Goal: Task Accomplishment & Management: Manage account settings

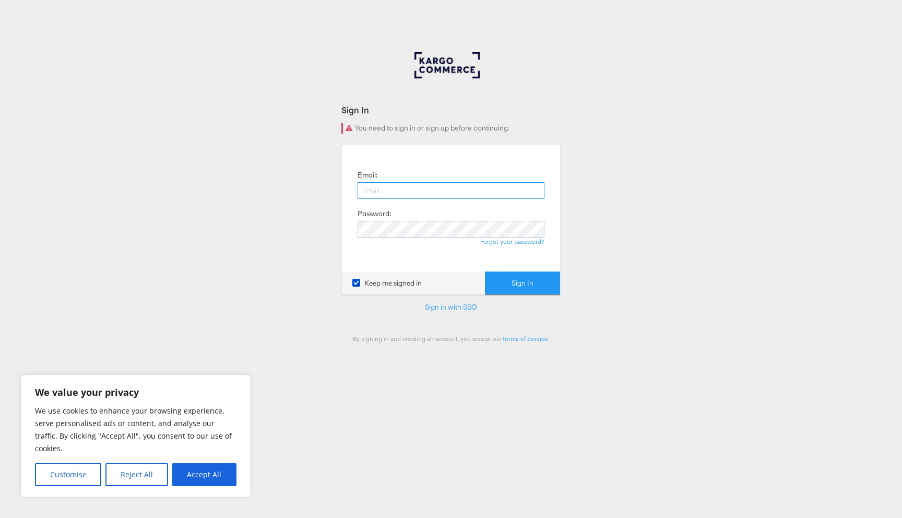
type input "[EMAIL_ADDRESS][PERSON_NAME][DOMAIN_NAME]"
click at [522, 278] on button "Sign In" at bounding box center [522, 284] width 75 height 24
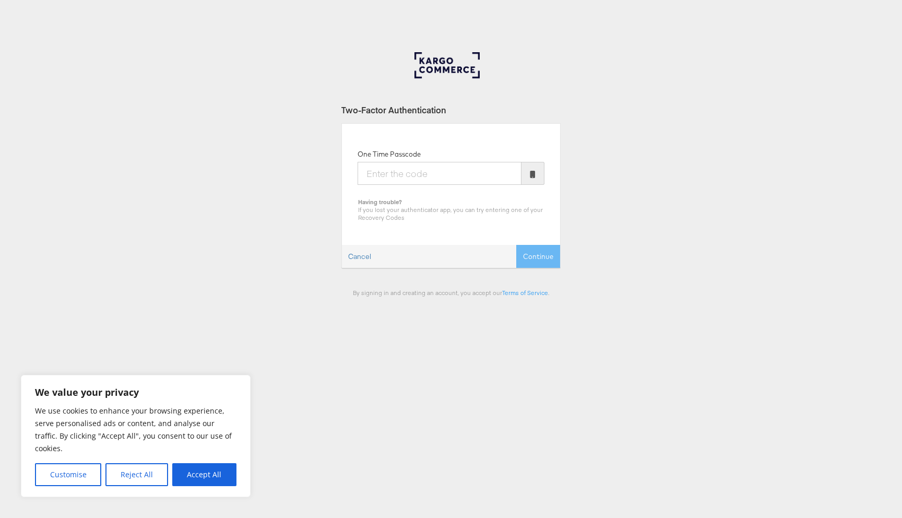
click at [477, 167] on input "One Time Passcode" at bounding box center [440, 173] width 164 height 23
type input "620459"
click at [541, 262] on button "Continue" at bounding box center [539, 257] width 44 height 24
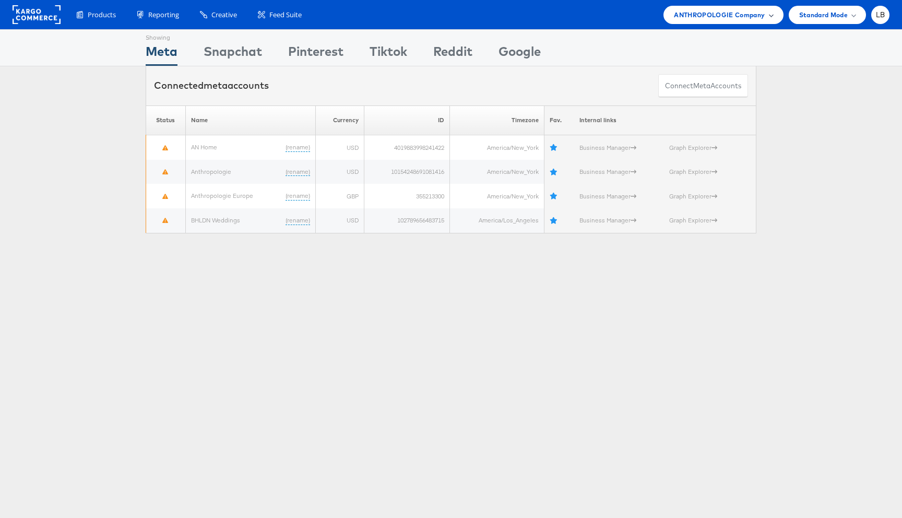
click at [772, 15] on div "ANTHROPOLOGIE Company" at bounding box center [724, 15] width 120 height 18
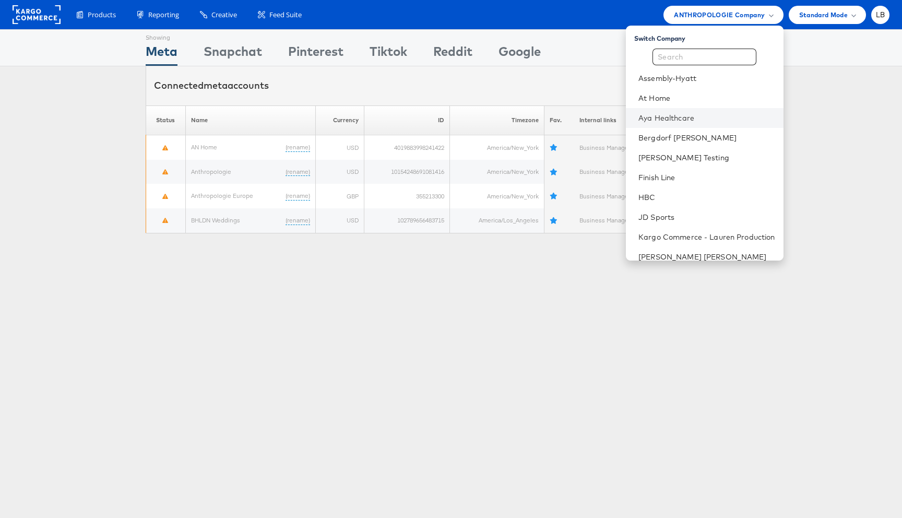
click at [672, 111] on li "Aya Healthcare" at bounding box center [704, 118] width 157 height 20
click at [669, 120] on link "Aya Healthcare" at bounding box center [707, 118] width 136 height 10
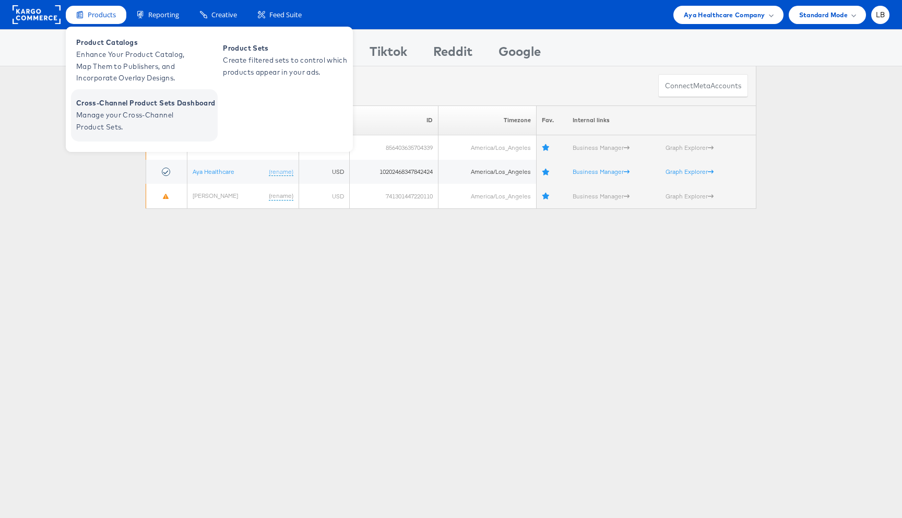
click at [126, 107] on span "Cross-Channel Product Sets Dashboard" at bounding box center [145, 103] width 139 height 12
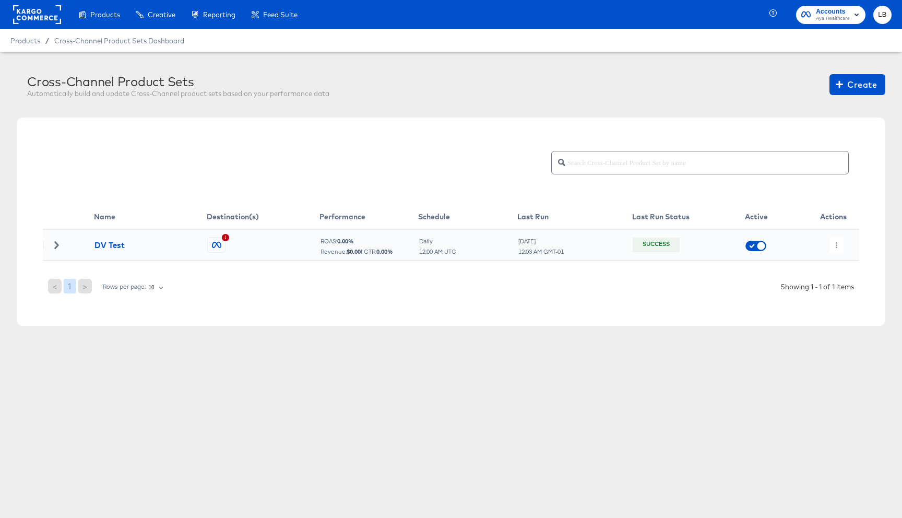
click at [57, 246] on icon at bounding box center [56, 244] width 4 height 7
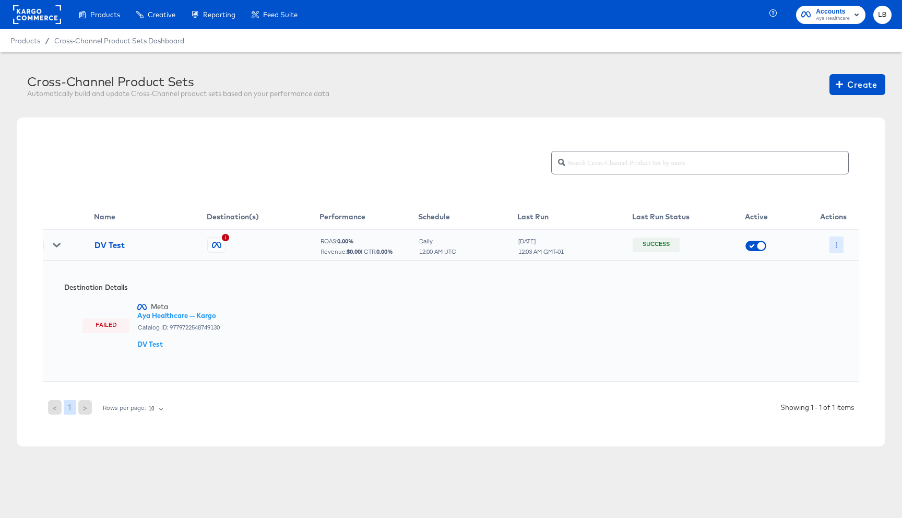
click at [840, 247] on button "button" at bounding box center [837, 245] width 14 height 17
click at [844, 262] on li "Edit" at bounding box center [858, 265] width 56 height 17
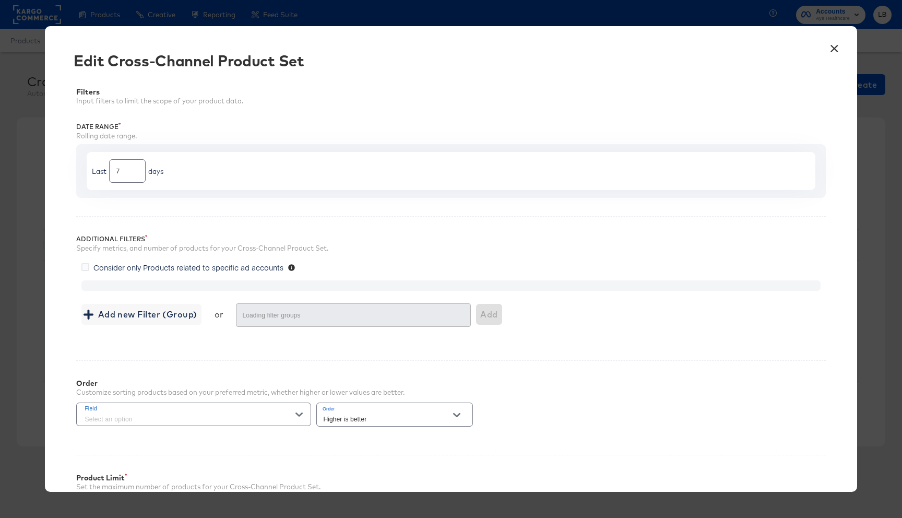
type input "30"
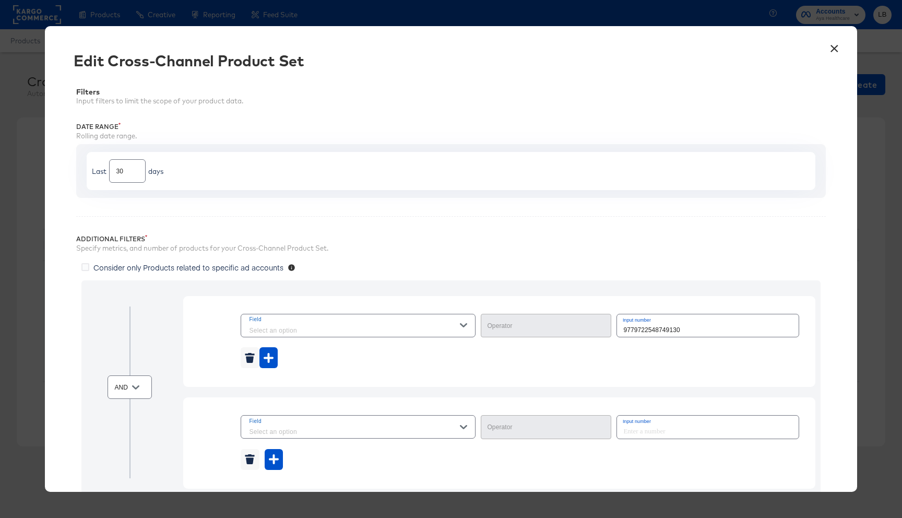
type input "Equal"
type input "Not Equal"
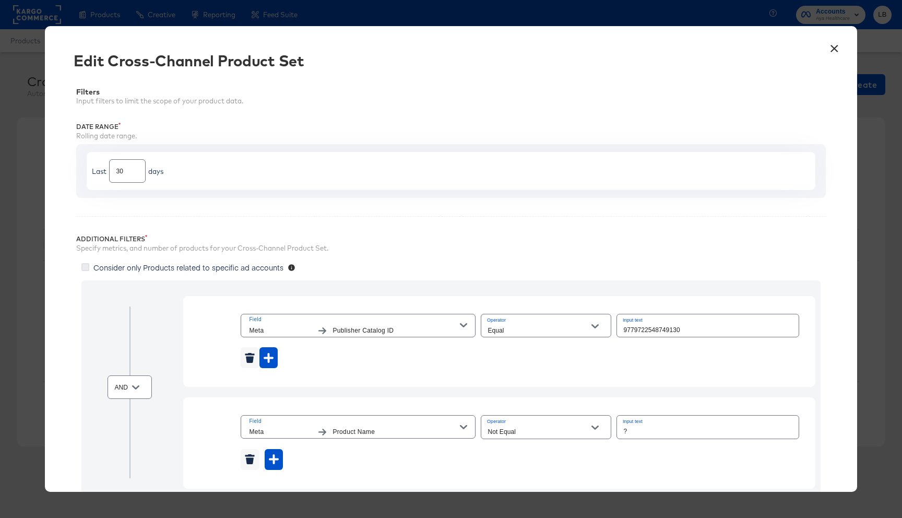
click at [84, 267] on icon at bounding box center [85, 267] width 8 height 8
click at [0, 0] on input "Consider only Products related to specific ad accounts" at bounding box center [0, 0] width 0 height 0
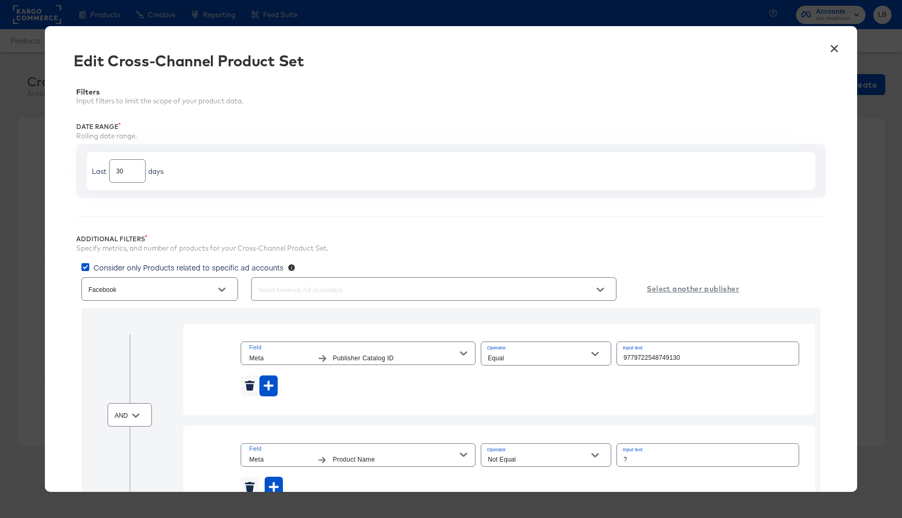
click at [285, 292] on input "text" at bounding box center [419, 290] width 326 height 12
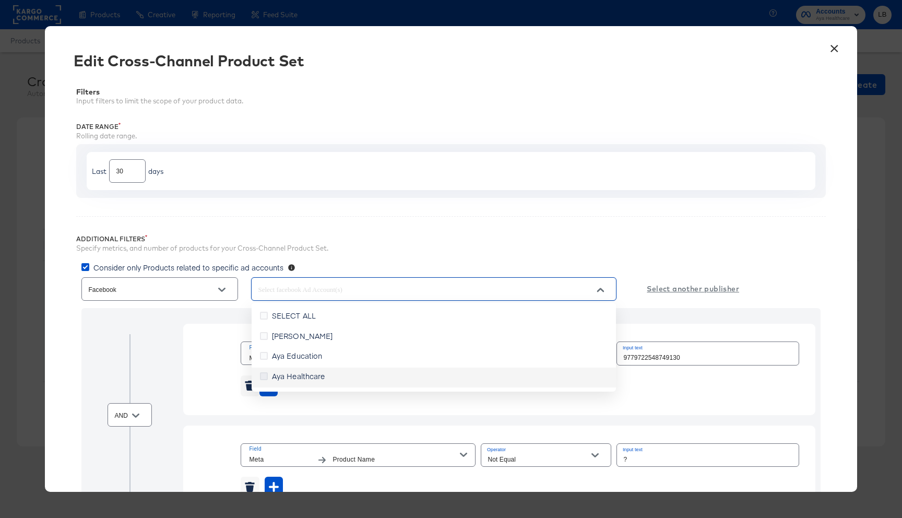
click at [264, 376] on icon at bounding box center [264, 376] width 8 height 8
click at [0, 0] on input "Aya Healthcare" at bounding box center [0, 0] width 0 height 0
click at [375, 228] on div "Additional Filters Specify metrics, and number of products for your Cross-Chann…" at bounding box center [450, 394] width 749 height 357
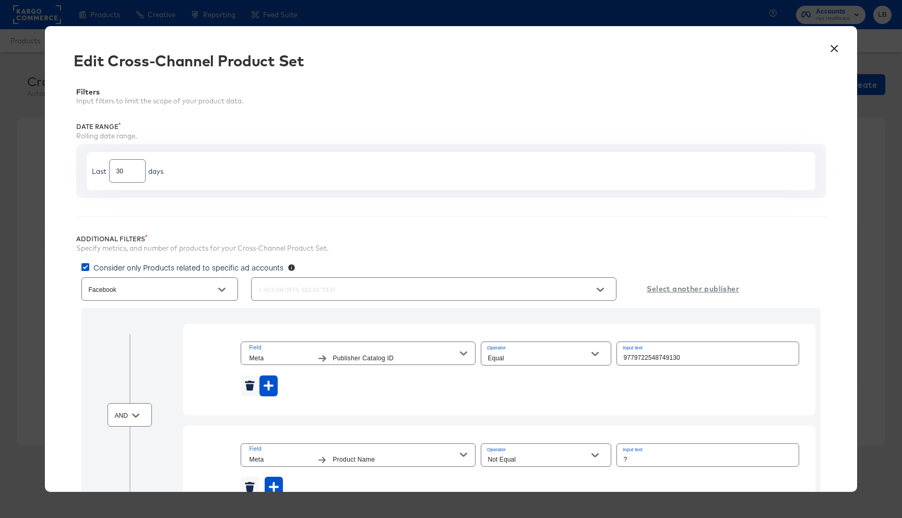
scroll to position [356, 0]
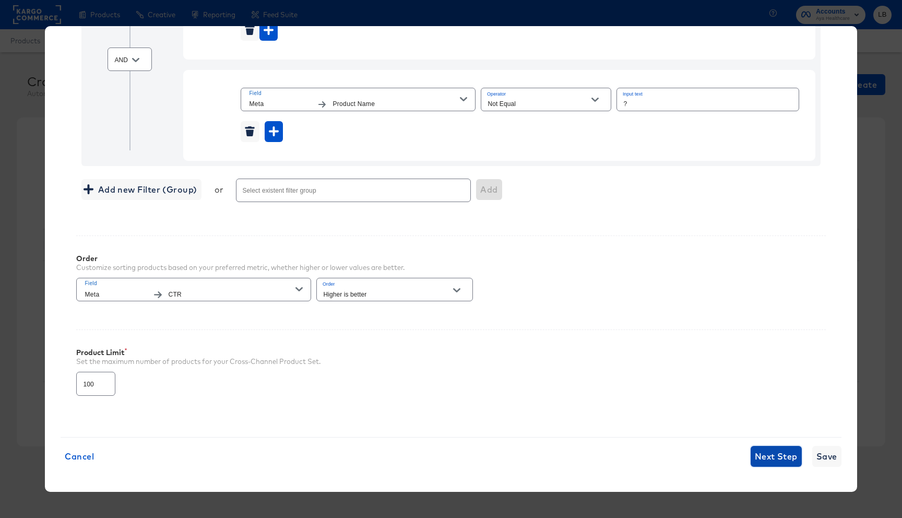
click at [769, 459] on span "Next Step" at bounding box center [776, 456] width 43 height 15
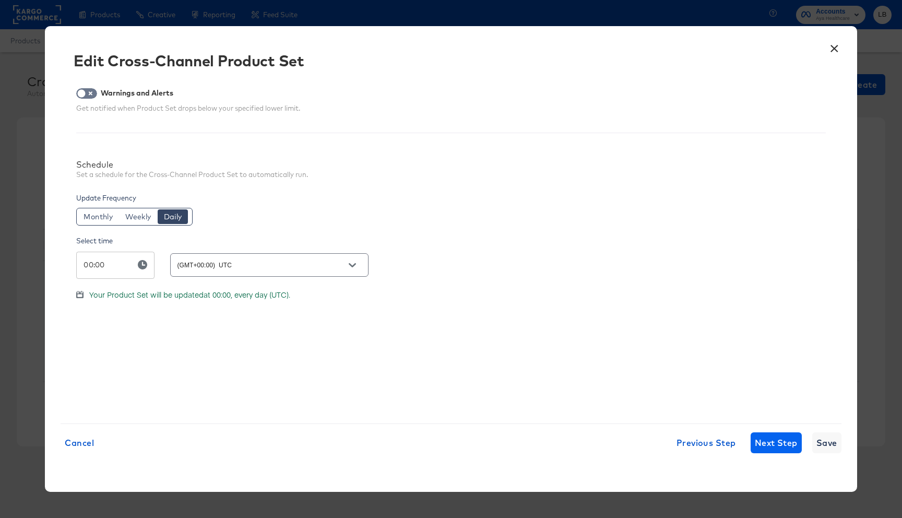
click at [769, 459] on div "× Edit Cross-Channel Product Set Warnings and Alerts Get notified when Product …" at bounding box center [451, 259] width 812 height 466
click at [771, 446] on span "Next Step" at bounding box center [776, 443] width 43 height 15
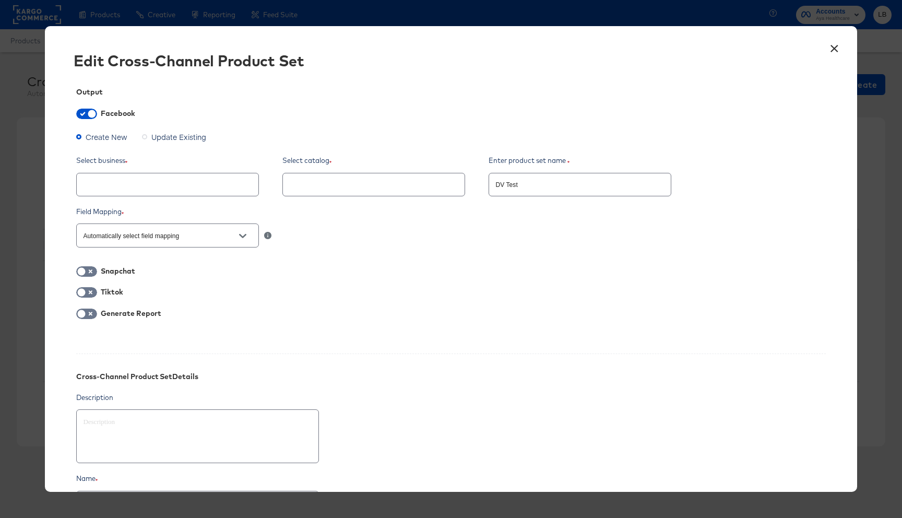
click at [243, 234] on icon "Open" at bounding box center [242, 235] width 7 height 7
click at [313, 237] on div "Automatically select field mapping" at bounding box center [450, 235] width 749 height 28
click at [244, 180] on div at bounding box center [167, 185] width 183 height 24
click at [198, 182] on input "text" at bounding box center [159, 185] width 157 height 12
click at [182, 188] on input "text" at bounding box center [159, 185] width 157 height 12
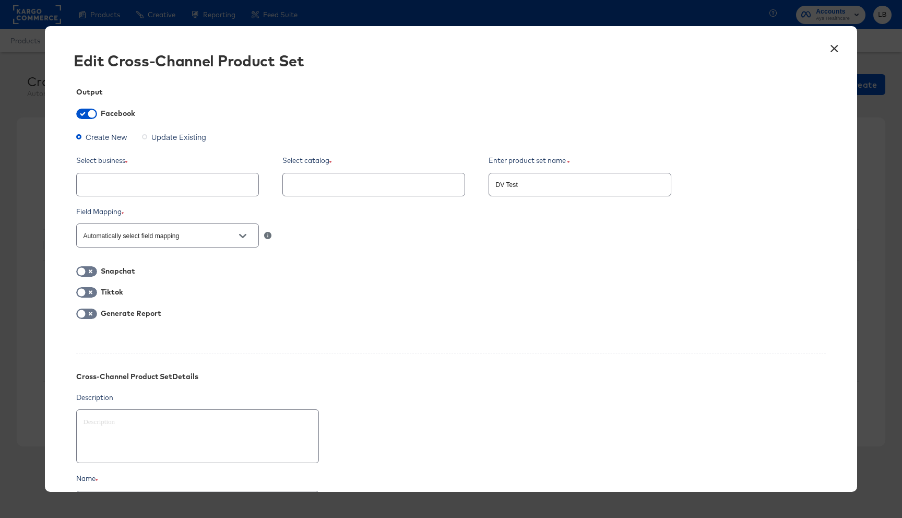
click at [837, 43] on button "×" at bounding box center [835, 46] width 19 height 19
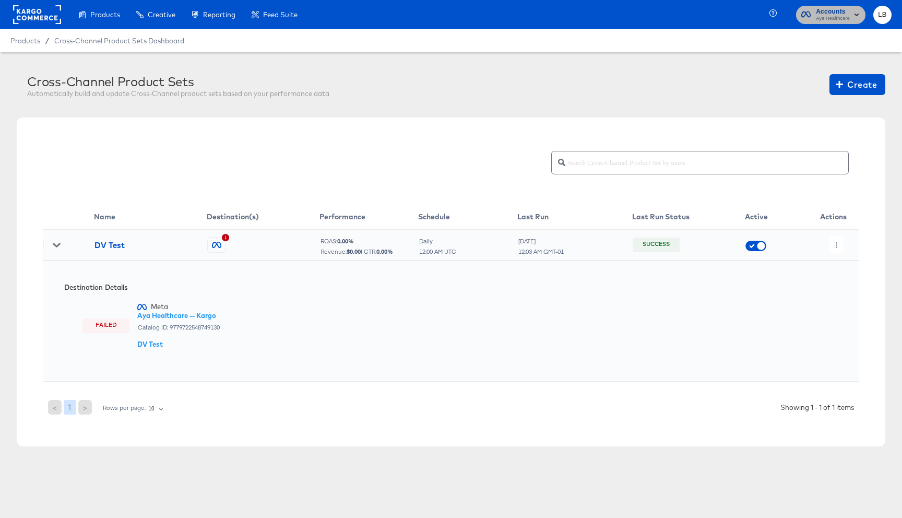
click at [841, 7] on span "Accounts" at bounding box center [833, 11] width 34 height 11
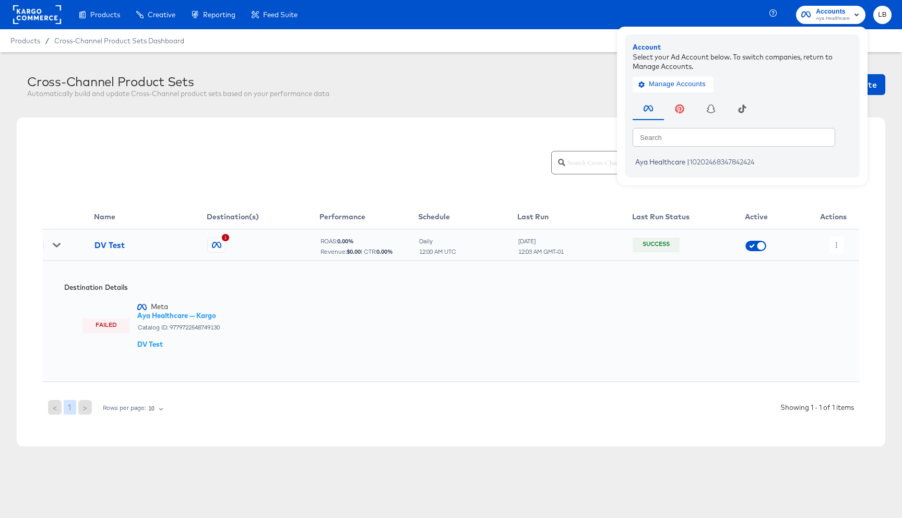
click at [28, 18] on rect at bounding box center [37, 14] width 48 height 19
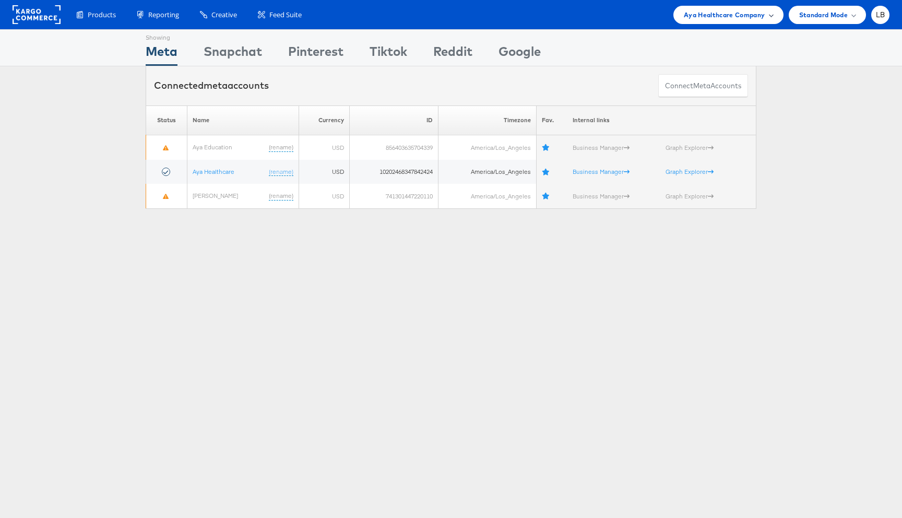
click at [769, 17] on div "Aya Healthcare Company" at bounding box center [728, 14] width 89 height 11
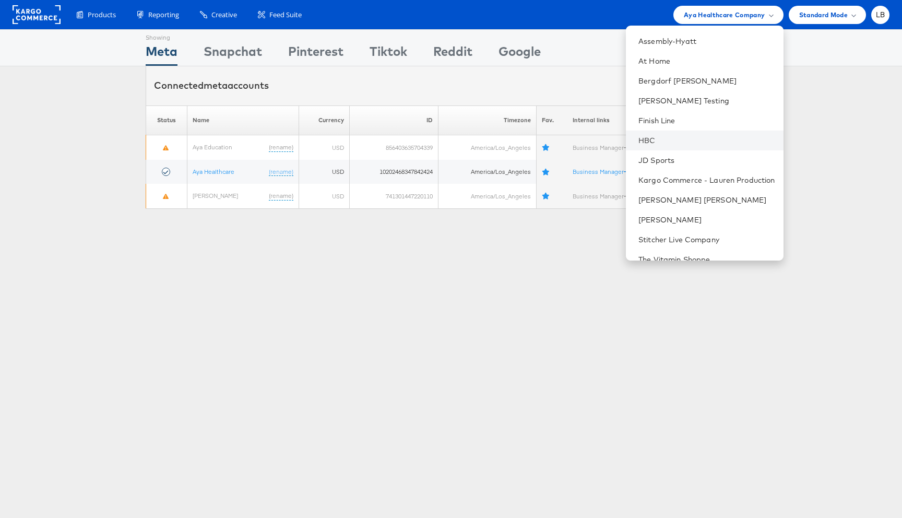
scroll to position [107, 0]
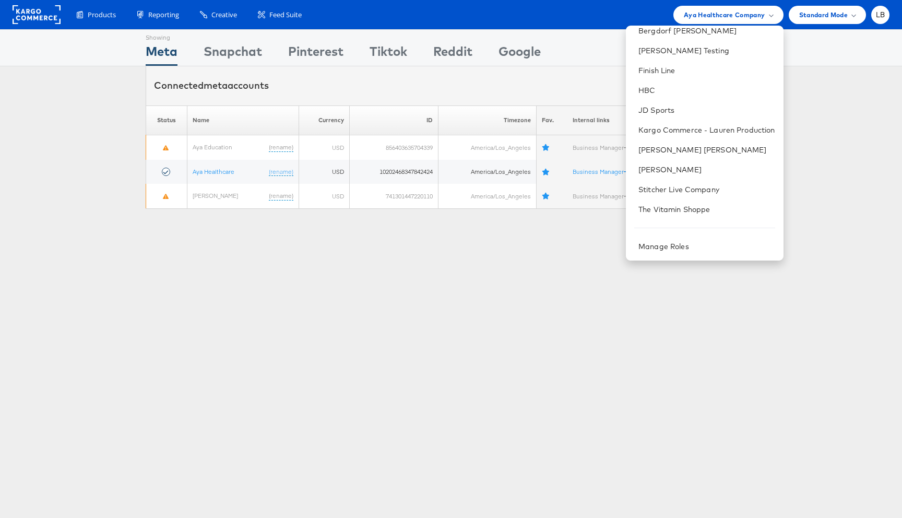
click at [573, 325] on div "Showing Meta Showing Snapchat Showing Pinterest Showing Tiktok Showing Reddit S…" at bounding box center [451, 290] width 902 height 522
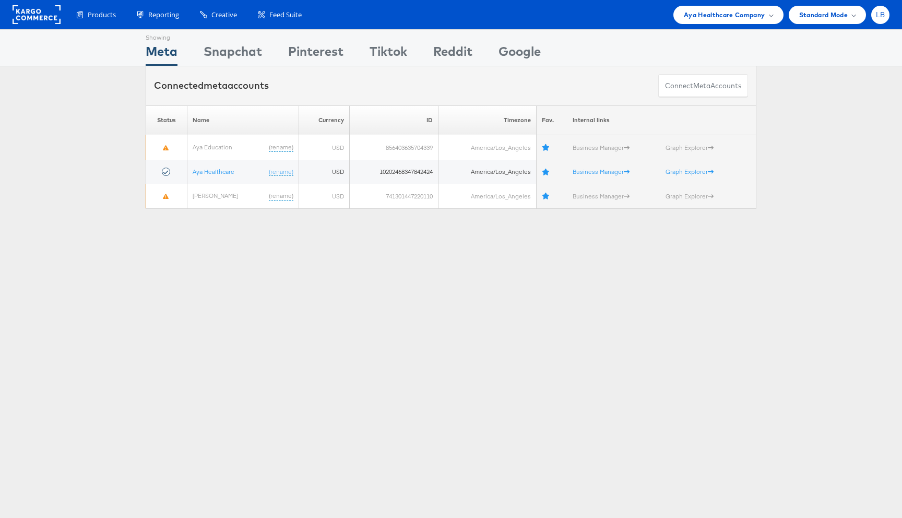
click at [883, 8] on div "LB" at bounding box center [881, 15] width 18 height 18
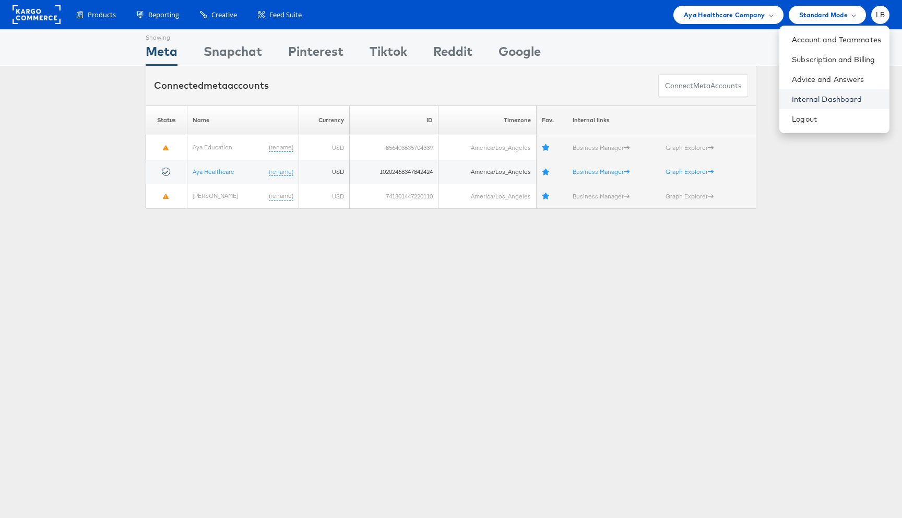
click at [850, 96] on link "Internal Dashboard" at bounding box center [836, 99] width 89 height 10
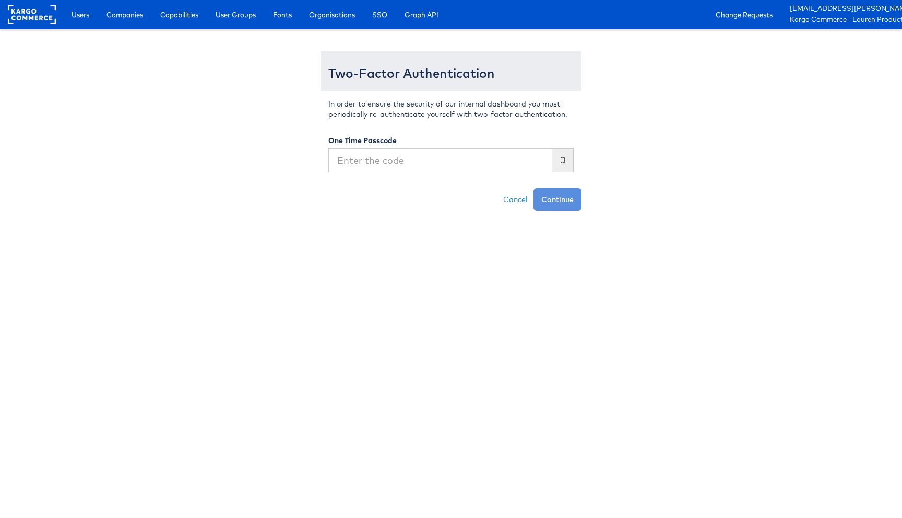
click at [518, 152] on input "text" at bounding box center [441, 160] width 224 height 24
type input "327693"
click at [534, 188] on button "Continue" at bounding box center [558, 199] width 48 height 23
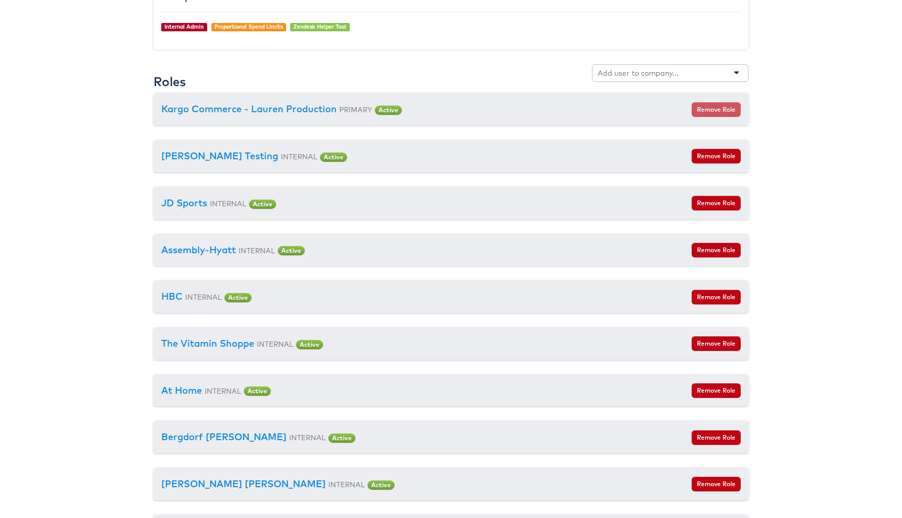
scroll to position [826, 0]
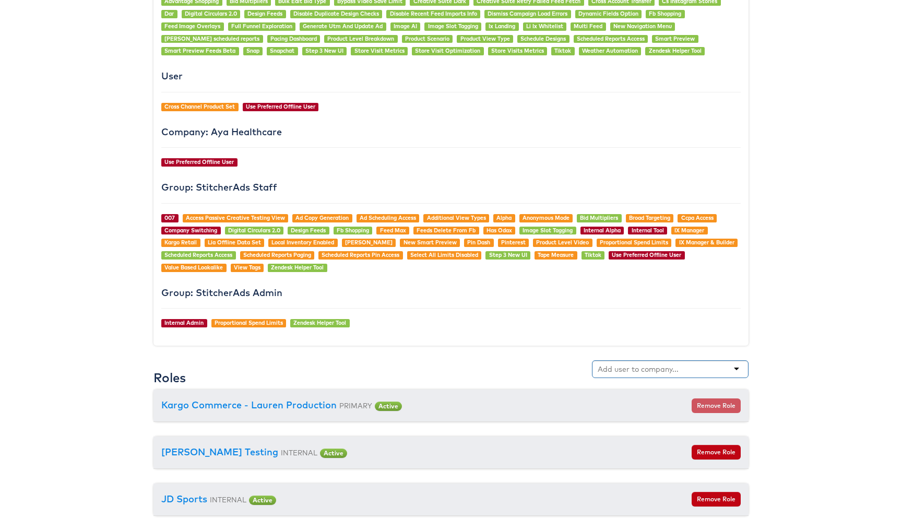
click at [640, 368] on input "text" at bounding box center [639, 369] width 83 height 10
type input "tilly"
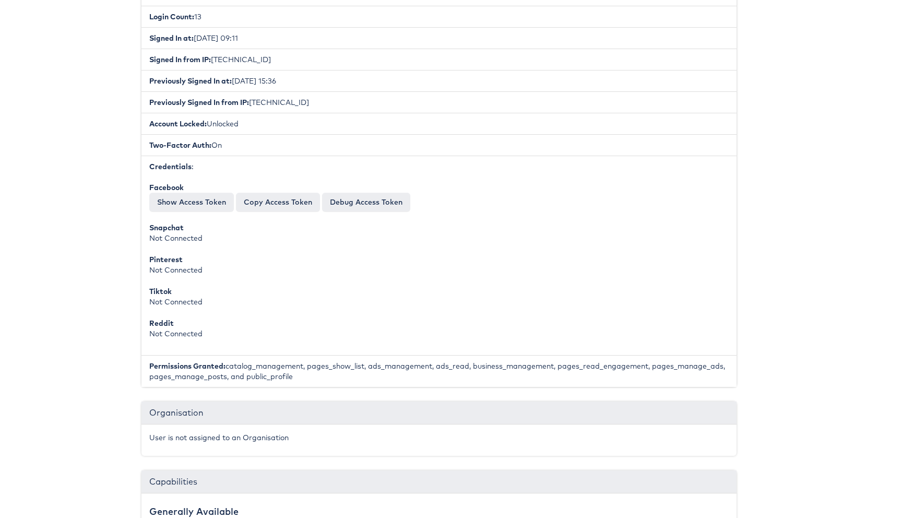
scroll to position [0, 12]
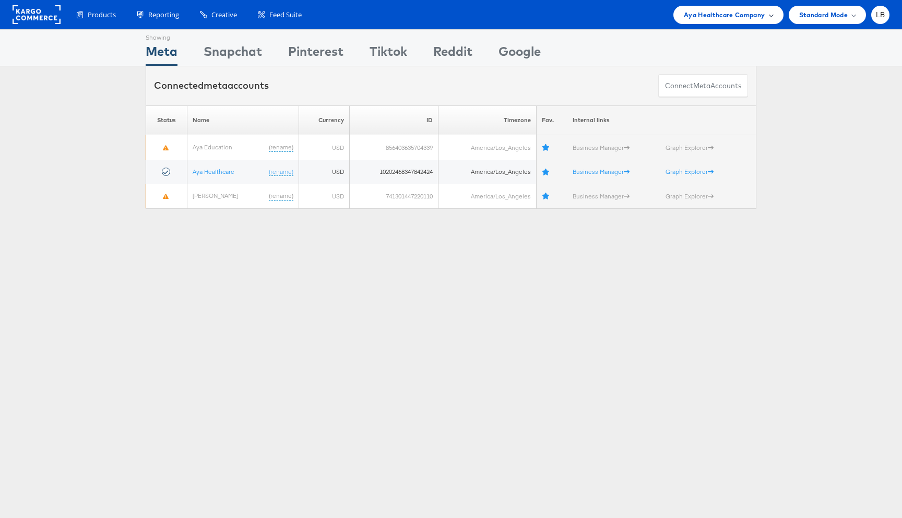
click at [752, 11] on span "Aya Healthcare Company" at bounding box center [724, 14] width 81 height 11
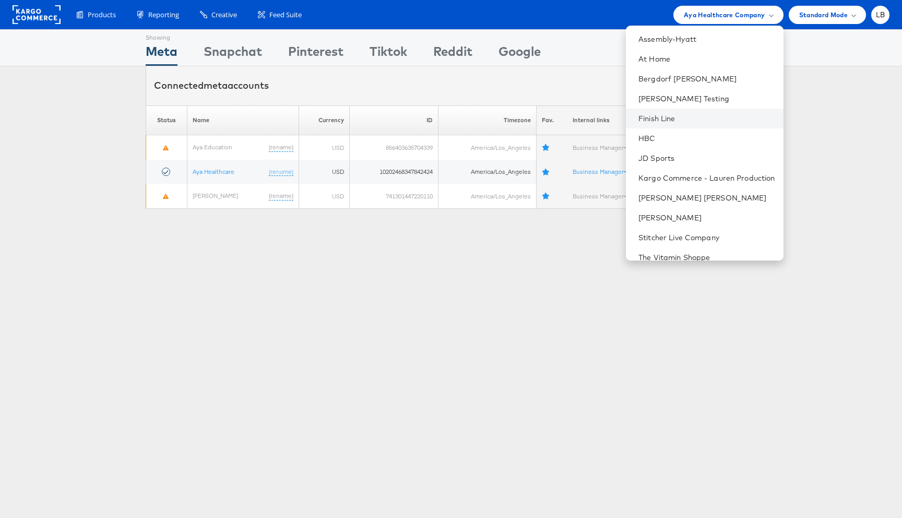
scroll to position [127, 0]
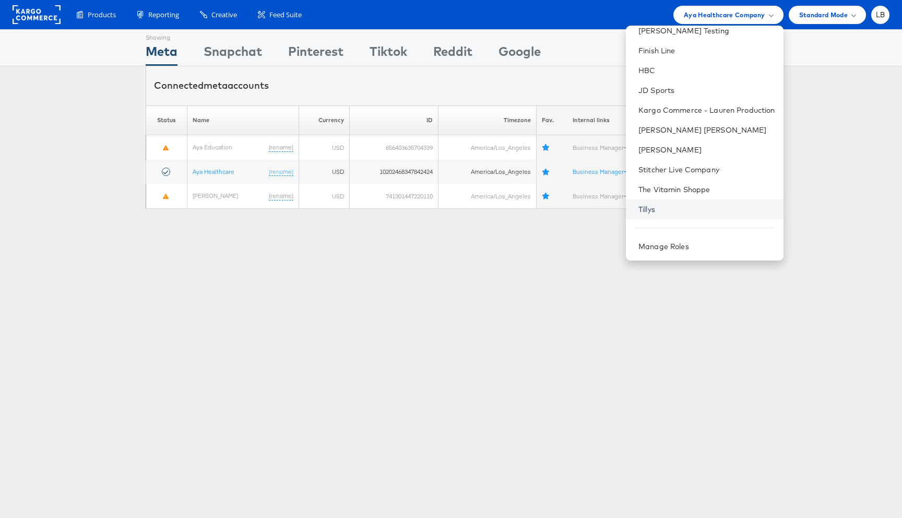
click at [649, 213] on link "Tillys" at bounding box center [707, 209] width 136 height 10
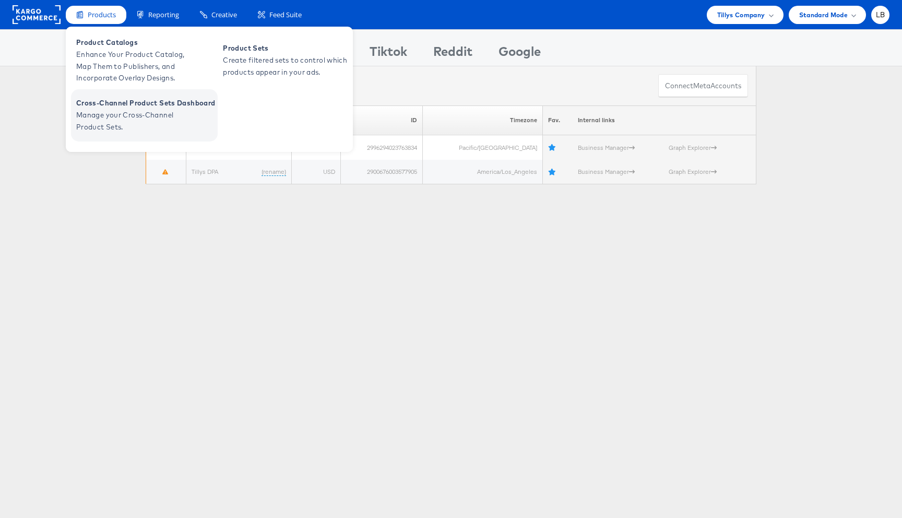
click at [111, 107] on span "Cross-Channel Product Sets Dashboard" at bounding box center [145, 103] width 139 height 12
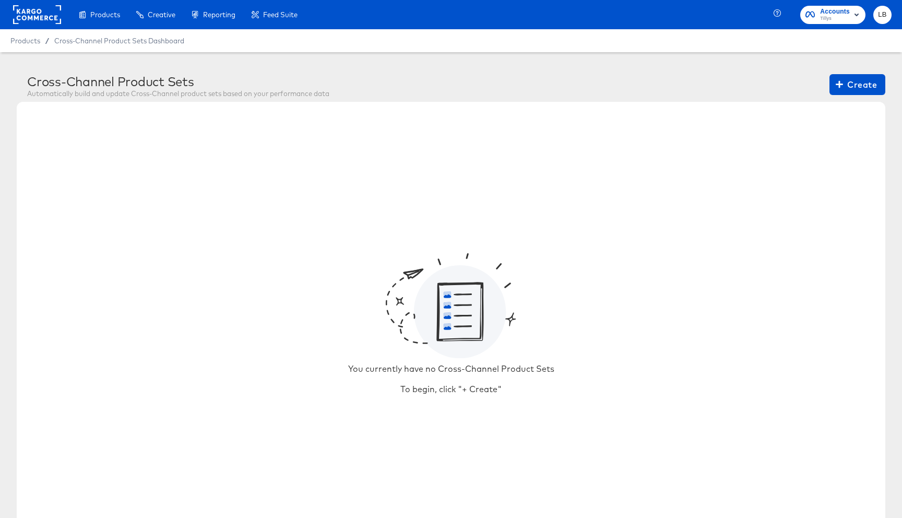
click at [27, 17] on rect at bounding box center [37, 14] width 48 height 19
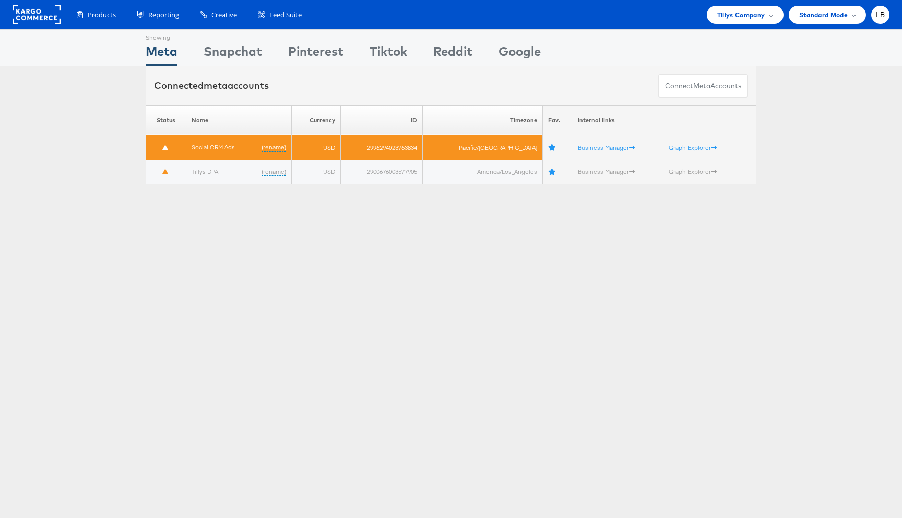
click at [411, 147] on td "2996294023763834" at bounding box center [382, 147] width 82 height 25
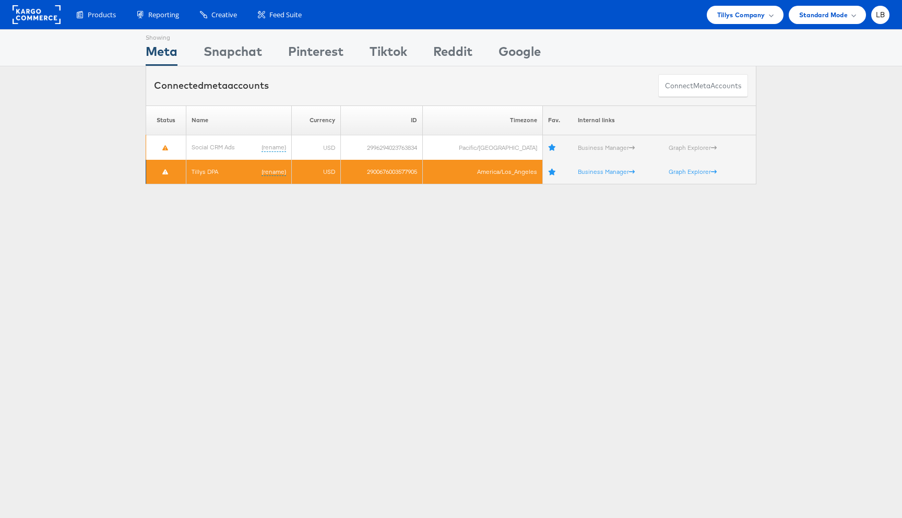
click at [409, 169] on td "2900676003577905" at bounding box center [382, 172] width 82 height 25
copy tr "2900676003577905"
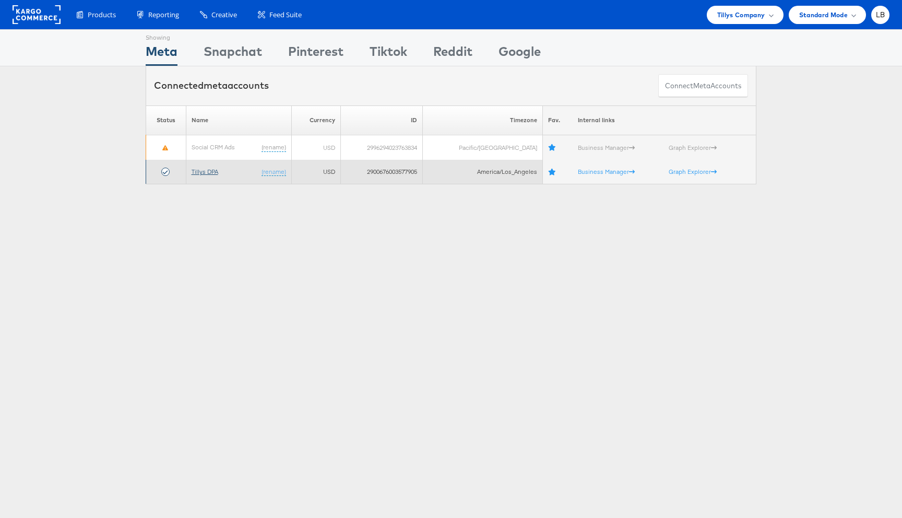
click at [209, 169] on link "Tillys DPA" at bounding box center [205, 172] width 27 height 8
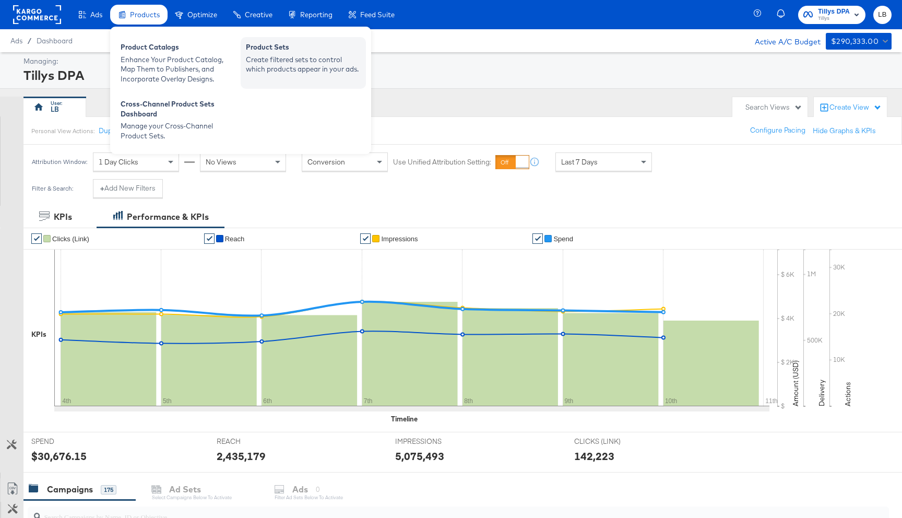
click at [264, 65] on div "Create filtered sets to control which products appear in your ads." at bounding box center [303, 64] width 115 height 19
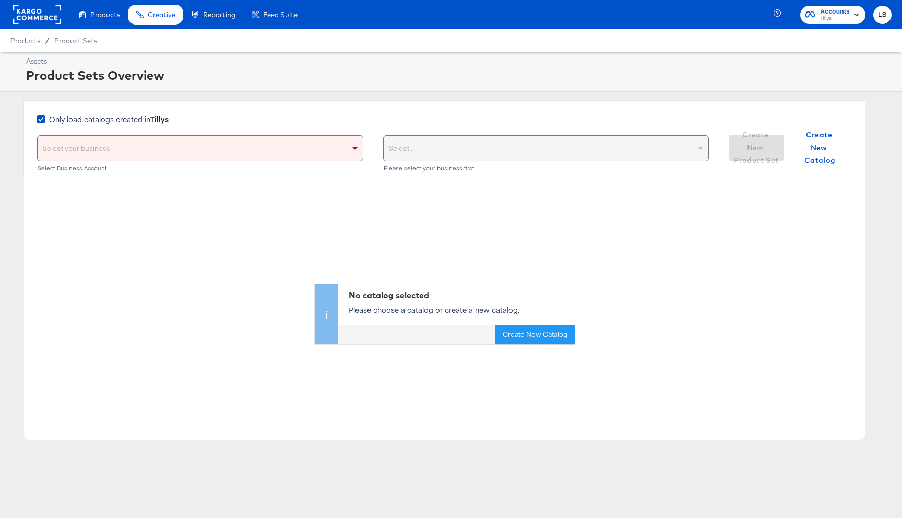
click at [256, 152] on div "Select your business" at bounding box center [200, 148] width 325 height 25
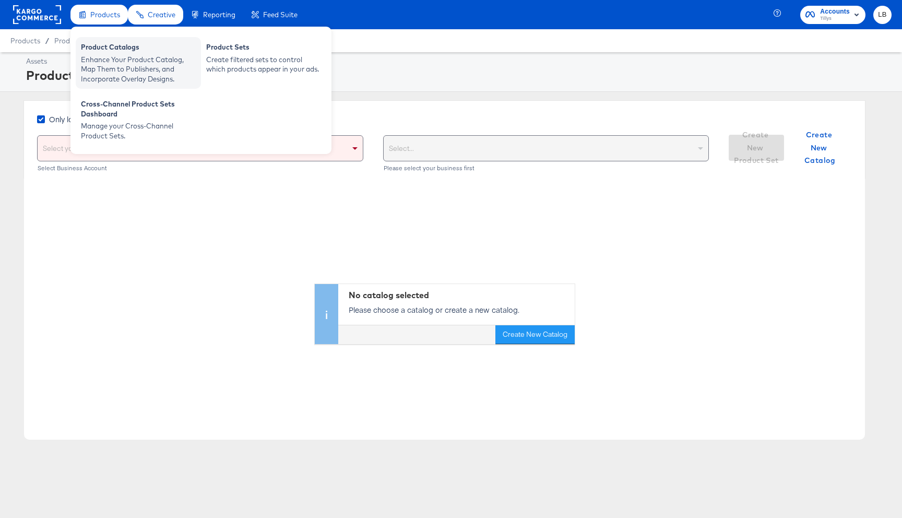
click at [107, 61] on div "Enhance Your Product Catalog, Map Them to Publishers, and Incorporate Overlay D…" at bounding box center [138, 69] width 115 height 29
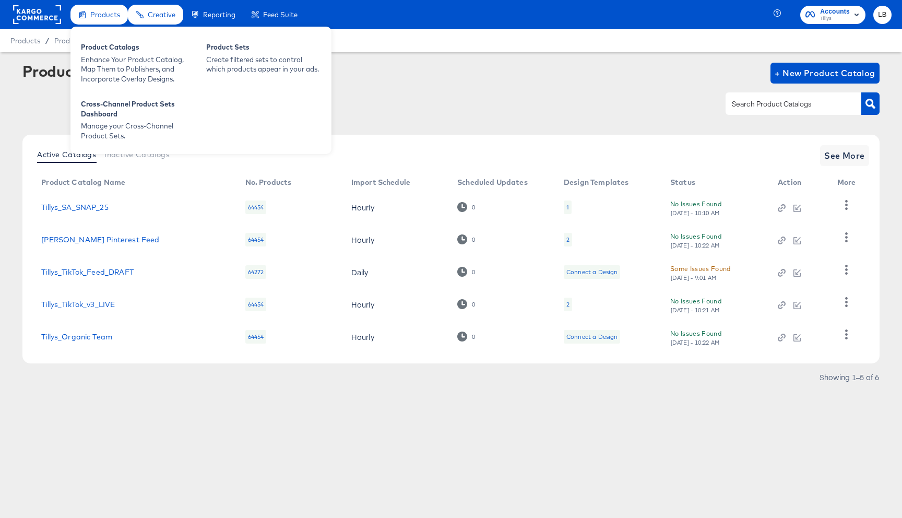
click at [105, 16] on span "Products" at bounding box center [105, 14] width 30 height 8
click at [238, 63] on div "Create filtered sets to control which products appear in your ads." at bounding box center [263, 64] width 115 height 19
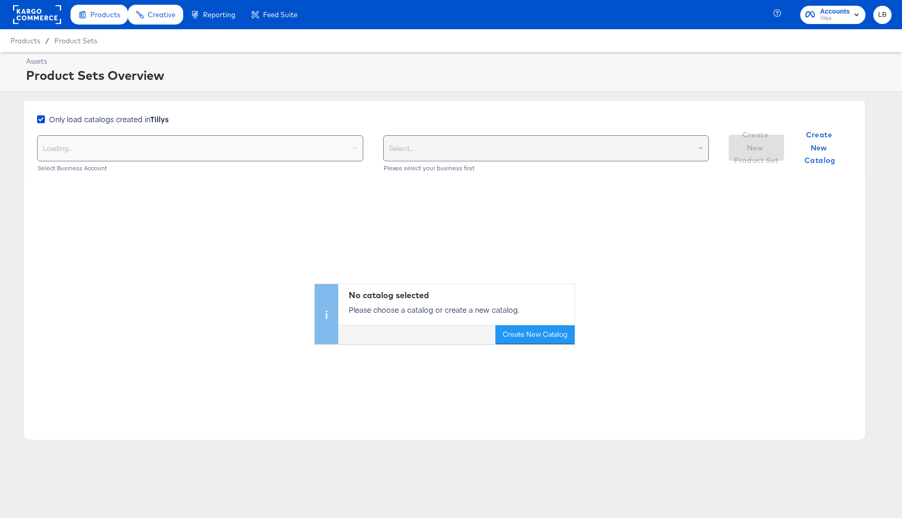
click at [236, 155] on div "Loading..." at bounding box center [200, 148] width 325 height 25
click at [495, 144] on div "Select..." at bounding box center [546, 148] width 325 height 25
type input "till"
click at [165, 146] on div "Ghost Business StitcherAds" at bounding box center [200, 148] width 325 height 25
click at [424, 146] on div "Select..." at bounding box center [546, 148] width 325 height 25
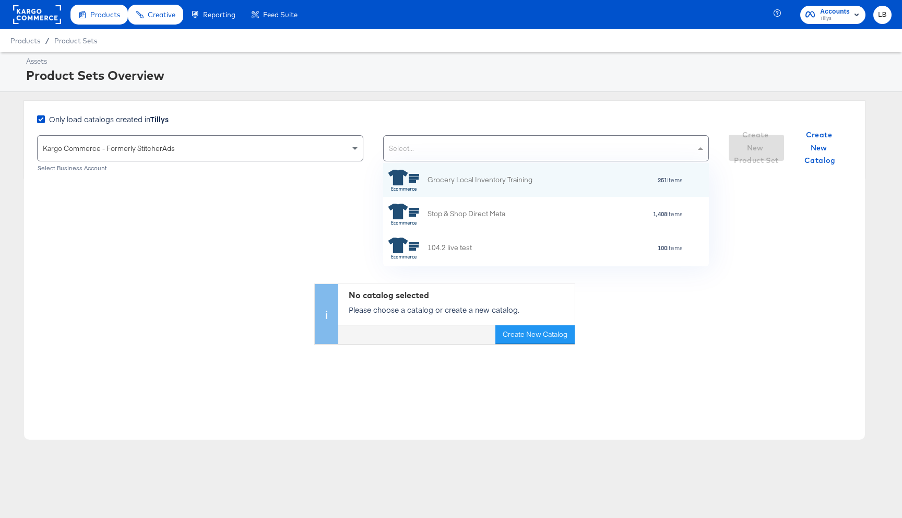
scroll to position [103, 326]
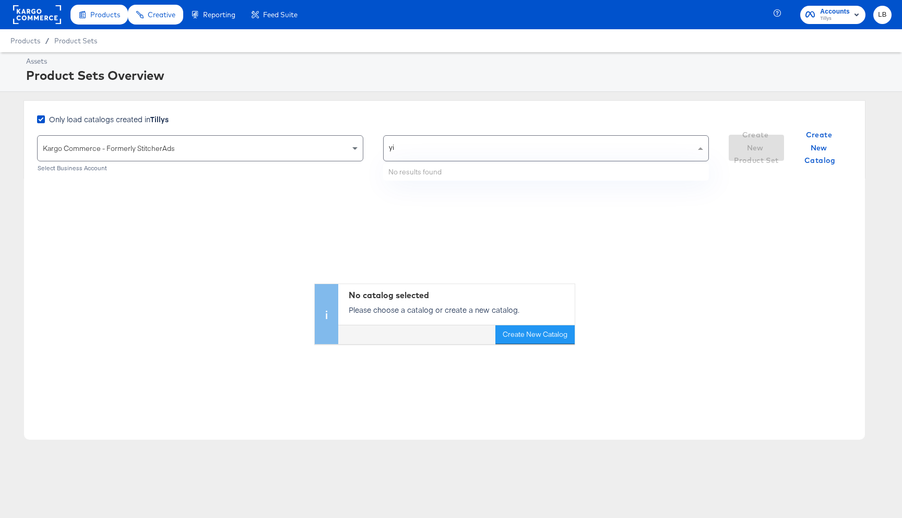
type input "y"
type input "till"
click at [37, 14] on rect at bounding box center [37, 14] width 48 height 19
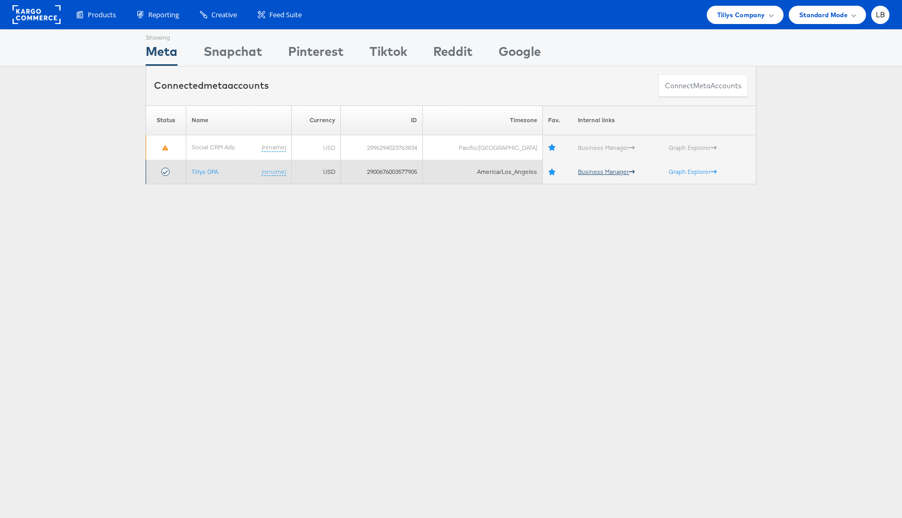
click at [594, 169] on link "Business Manager" at bounding box center [606, 172] width 57 height 8
